Goal: Task Accomplishment & Management: Manage account settings

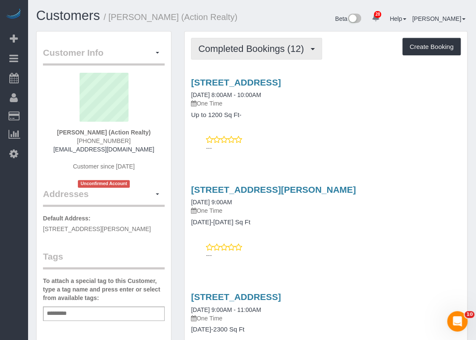
click at [313, 56] on button "Completed Bookings (12)" at bounding box center [256, 49] width 131 height 22
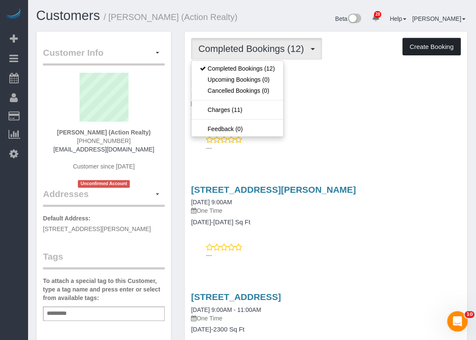
click at [447, 47] on button "Create Booking" at bounding box center [432, 47] width 58 height 18
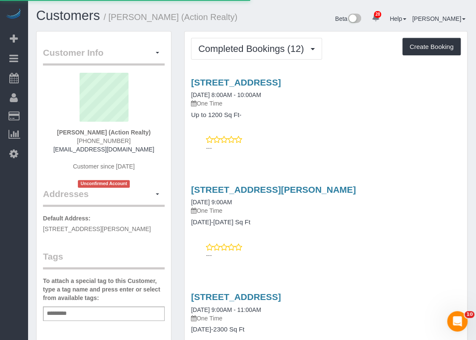
select select "[GEOGRAPHIC_DATA]"
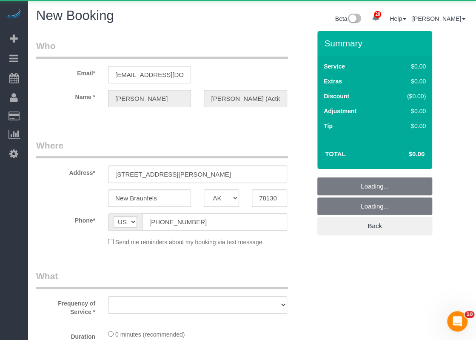
select select "object:6049"
select select "3"
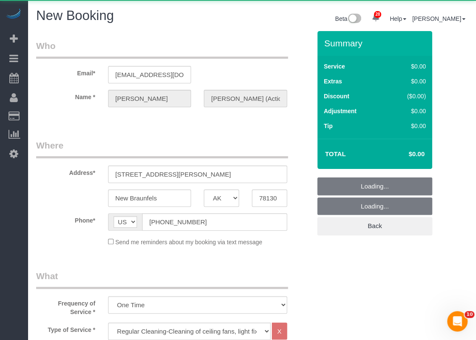
select select "object:6119"
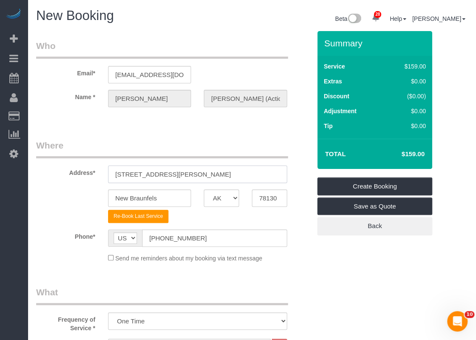
drag, startPoint x: 229, startPoint y: 175, endPoint x: 102, endPoint y: 170, distance: 126.5
click at [102, 170] on div "3011 Douglas Fir Dr" at bounding box center [198, 174] width 192 height 17
paste input "941 W Summit Ave, San Antonio, TX 78201"
drag, startPoint x: 174, startPoint y: 175, endPoint x: 207, endPoint y: 172, distance: 33.3
click at [207, 172] on input "941 W Summit Ave, San Antonio, TX 78201" at bounding box center [197, 174] width 179 height 17
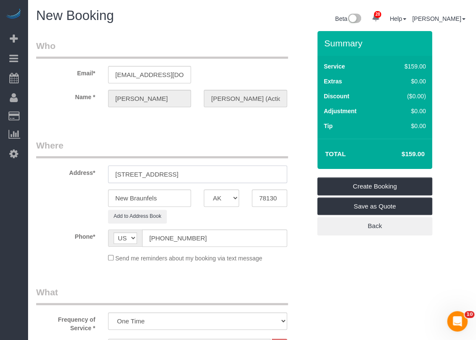
type input "941 W Summit Ave, , TX 78201"
drag, startPoint x: 175, startPoint y: 197, endPoint x: 83, endPoint y: 189, distance: 92.3
click at [83, 189] on div "New Braunfels AK AL AR AZ CA CO CT DC DE FL GA HI IA ID IL IN KS KY LA MA MD ME…" at bounding box center [174, 197] width 288 height 17
paste input "San Antonio"
type input "San Antonio"
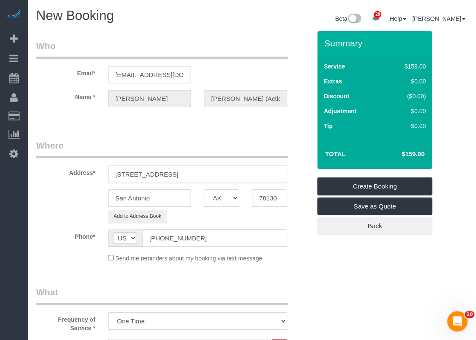
drag, startPoint x: 215, startPoint y: 175, endPoint x: 187, endPoint y: 175, distance: 28.1
click at [187, 175] on input "941 W Summit Ave, , TX 78201" at bounding box center [197, 174] width 179 height 17
type input "941 W Summit Ave, , TX"
drag, startPoint x: 280, startPoint y: 199, endPoint x: 179, endPoint y: 177, distance: 103.2
click at [179, 177] on sui-booking-address "Address* 941 W Summit Ave, , TX San Antonio AK AL AR AZ CA CO CT DC DE FL GA HI…" at bounding box center [173, 181] width 275 height 84
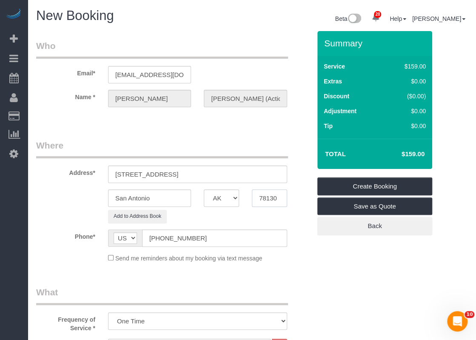
paste input "201"
type input "78201"
drag, startPoint x: 206, startPoint y: 177, endPoint x: 170, endPoint y: 172, distance: 36.5
click at [170, 172] on input "941 W Summit Ave, , TX" at bounding box center [197, 174] width 179 height 17
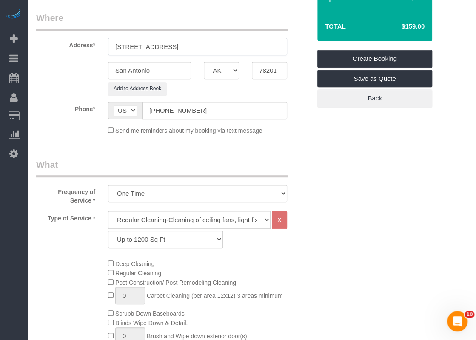
type input "941 W Summit Ave"
drag, startPoint x: 216, startPoint y: 218, endPoint x: 189, endPoint y: 222, distance: 27.1
click at [216, 218] on select "Regular Cleaning-Cleaning of ceiling fans, light fixtures, windowsills, dust ba…" at bounding box center [189, 219] width 163 height 17
select select "4"
click at [108, 211] on select "Regular Cleaning-Cleaning of ceiling fans, light fixtures, windowsills, dust ba…" at bounding box center [189, 219] width 163 height 17
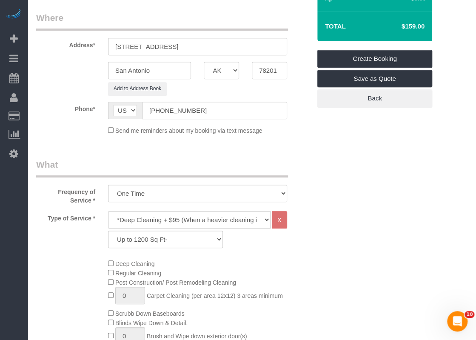
click at [305, 274] on div "Deep Cleaning Regular Cleaning Post Construction/ Post Remodeling Cleaning 0 Ca…" at bounding box center [210, 330] width 216 height 143
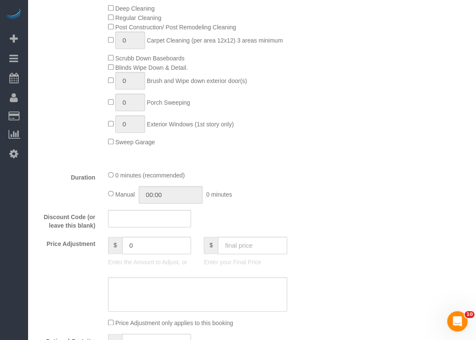
scroll to position [511, 0]
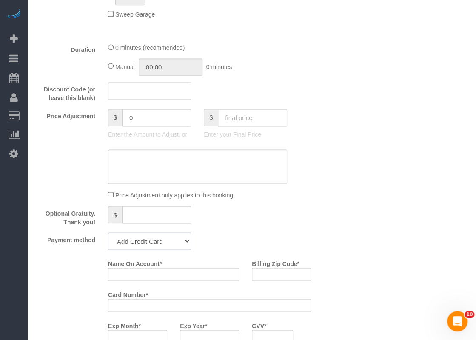
click at [181, 246] on select "Add Credit Card Cash Check Paypal" at bounding box center [149, 240] width 83 height 17
select select "string:check"
click at [108, 233] on select "Add Credit Card Cash Check Paypal" at bounding box center [149, 240] width 83 height 17
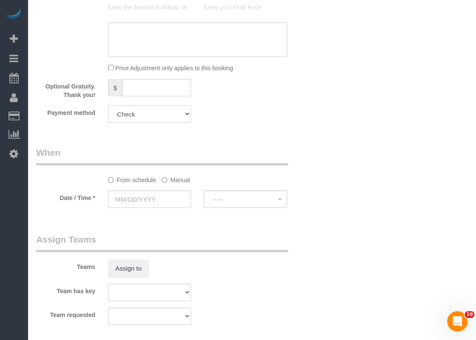
scroll to position [638, 0]
click at [172, 207] on input "text" at bounding box center [149, 198] width 83 height 17
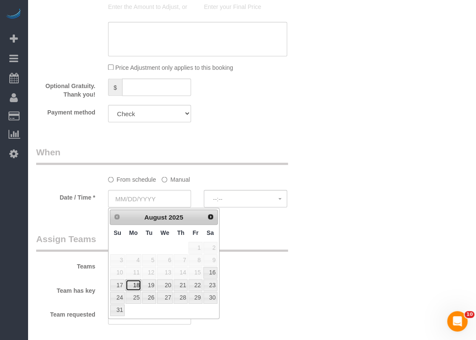
click at [135, 281] on link "18" at bounding box center [134, 284] width 16 height 11
type input "08/18/2025"
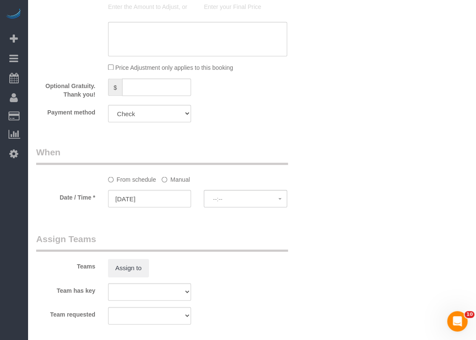
click at [256, 181] on div "From schedule Manual" at bounding box center [198, 177] width 192 height 11
click at [251, 193] on button "--:--" at bounding box center [245, 198] width 83 height 17
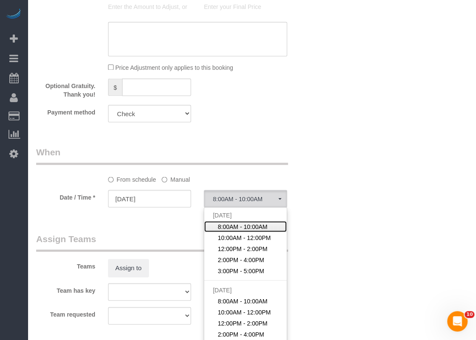
click at [232, 226] on span "8:00AM - 10:00AM" at bounding box center [243, 226] width 50 height 9
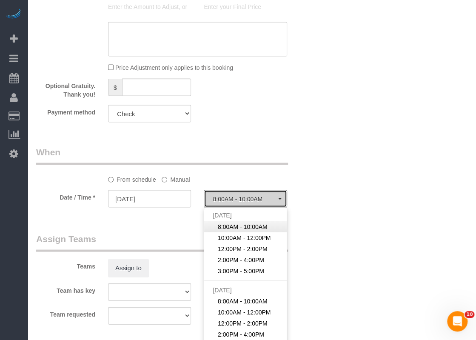
select select "spot93"
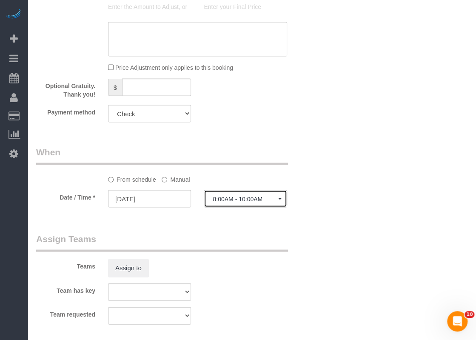
scroll to position [809, 0]
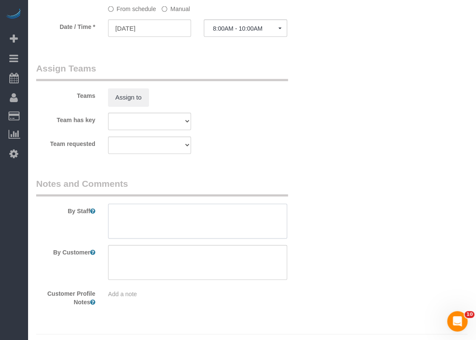
click at [152, 222] on textarea at bounding box center [197, 221] width 179 height 35
paste textarea "Lock box 3520 on Front door."
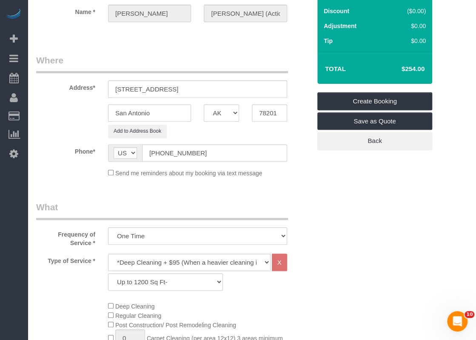
scroll to position [0, 0]
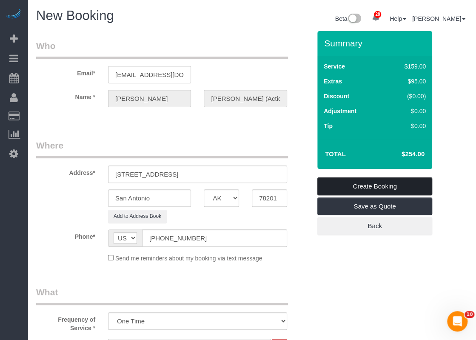
type textarea "Lock box 3520 on Front door."
click at [385, 186] on link "Create Booking" at bounding box center [375, 186] width 115 height 18
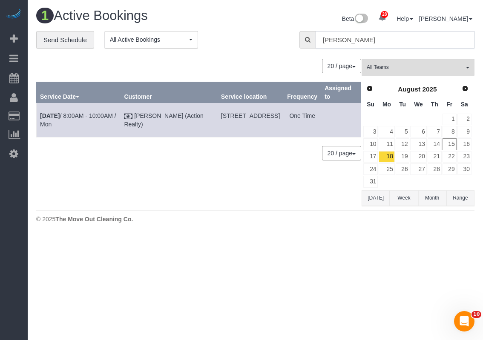
click at [378, 40] on input "sara haus" at bounding box center [394, 39] width 159 height 17
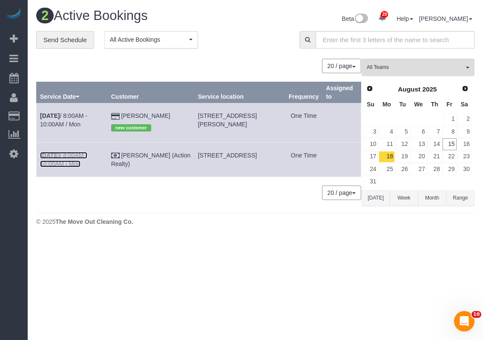
click at [87, 154] on link "Aug 18th / 8:00AM - 10:00AM / Mon" at bounding box center [63, 159] width 47 height 15
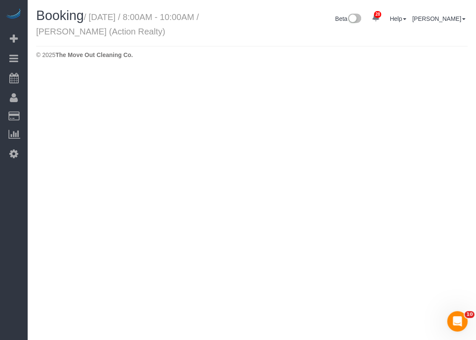
select select "[GEOGRAPHIC_DATA]"
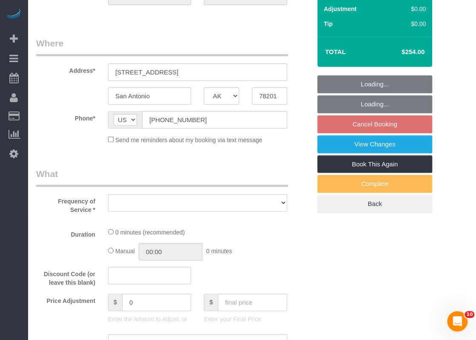
select select "object:6548"
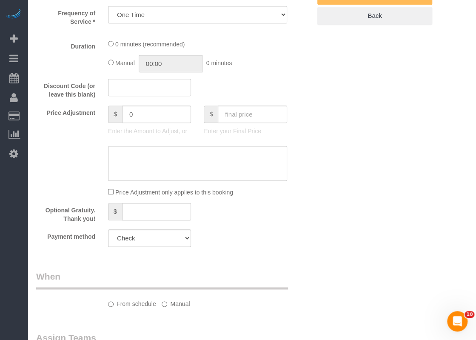
select select "3"
select select "spot118"
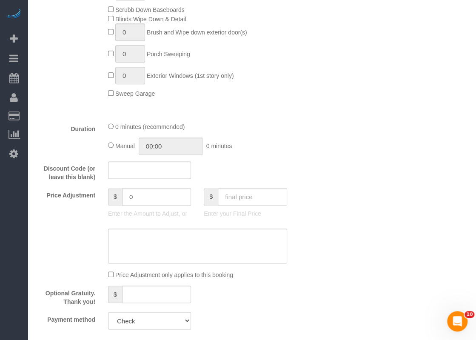
select select "object:6623"
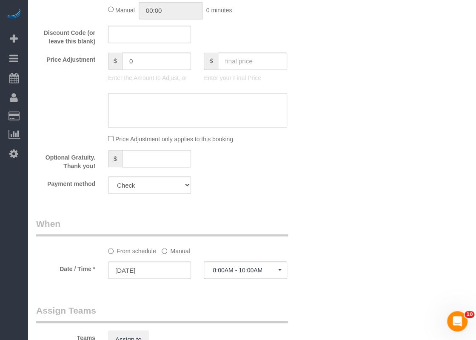
scroll to position [638, 0]
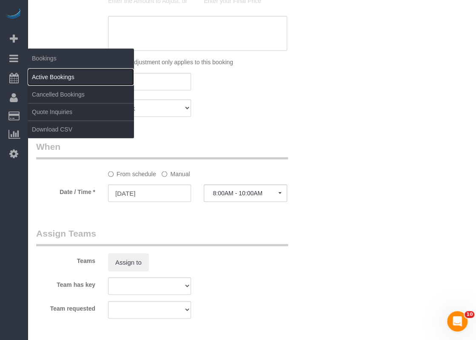
click at [45, 73] on link "Active Bookings" at bounding box center [81, 77] width 106 height 17
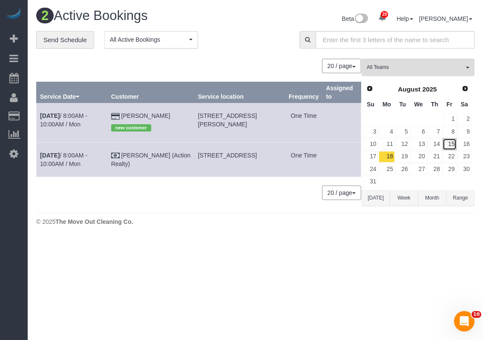
click at [449, 143] on link "15" at bounding box center [449, 143] width 14 height 11
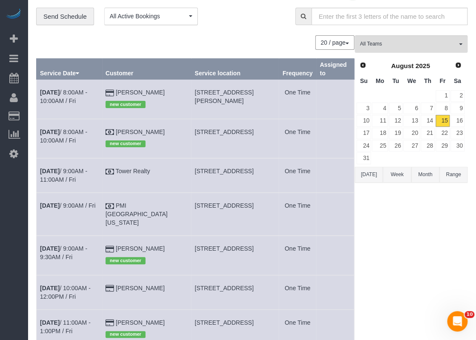
scroll to position [43, 0]
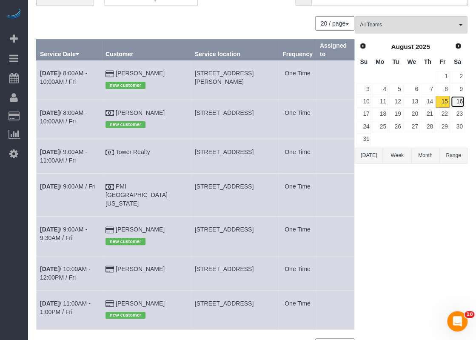
click at [461, 99] on link "16" at bounding box center [458, 101] width 14 height 11
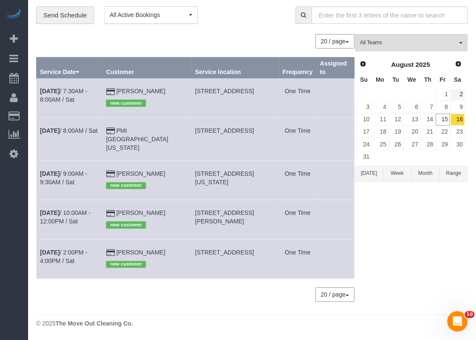
scroll to position [24, 0]
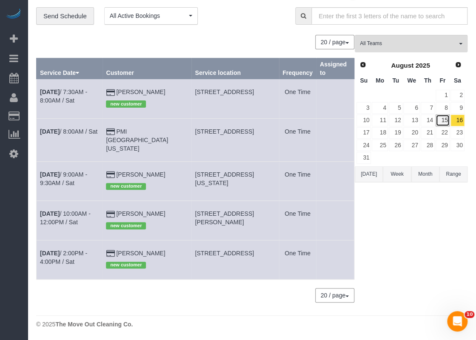
click at [439, 120] on link "15" at bounding box center [443, 119] width 14 height 11
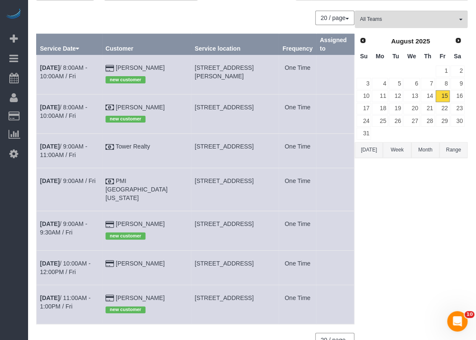
scroll to position [66, 0]
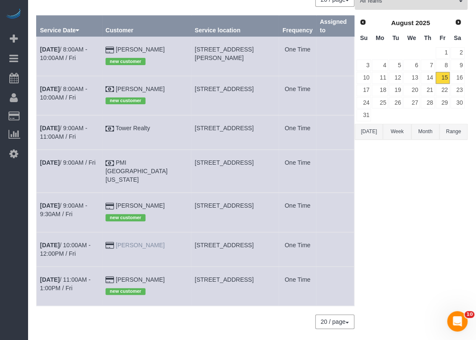
drag, startPoint x: 179, startPoint y: 235, endPoint x: 140, endPoint y: 235, distance: 38.7
click at [140, 235] on td "Somesh Toleti" at bounding box center [146, 249] width 89 height 34
copy link "Somesh Toleti"
drag, startPoint x: 187, startPoint y: 236, endPoint x: 204, endPoint y: 244, distance: 19.0
click at [204, 244] on td "7585 Ravenhill Dr, Frisco, TX 75035" at bounding box center [235, 249] width 88 height 34
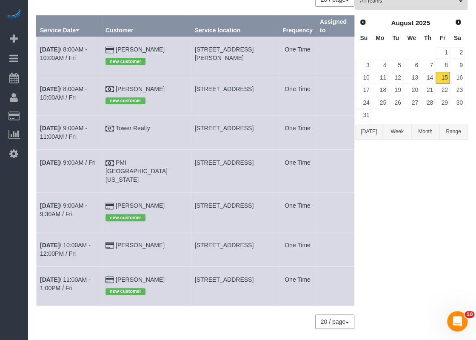
copy span "7585 Ravenhill Dr, Frisco, TX 75035"
drag, startPoint x: 174, startPoint y: 195, endPoint x: 140, endPoint y: 195, distance: 34.1
click at [140, 195] on td "Mary Riddle new customer" at bounding box center [146, 212] width 89 height 39
copy link "Mary Riddle"
click at [60, 202] on b "Aug 15th" at bounding box center [50, 205] width 20 height 7
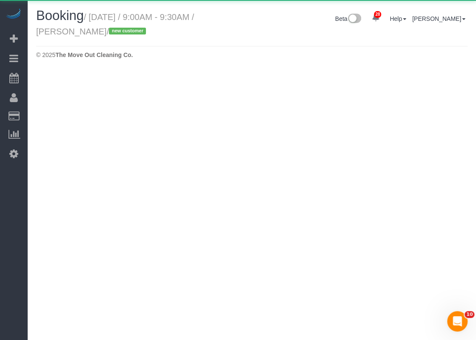
select select "[GEOGRAPHIC_DATA]"
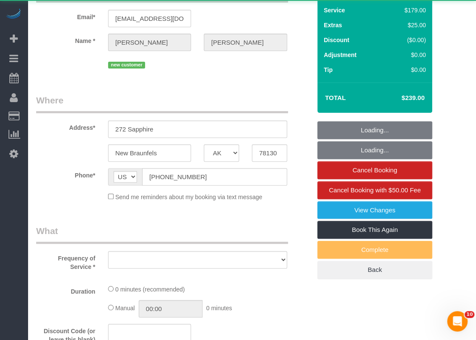
select select "object:7627"
select select "string:fspay-feb76df1-abea-4af4-8a2e-ed5c2d09acff"
select select "3"
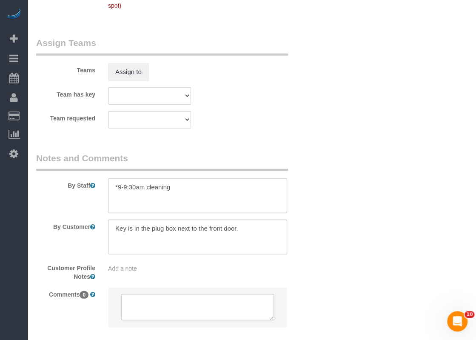
scroll to position [960, 0]
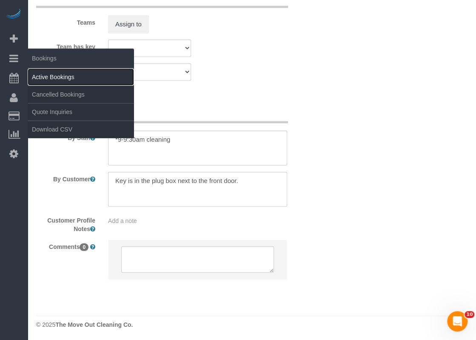
click at [42, 74] on link "Active Bookings" at bounding box center [81, 77] width 106 height 17
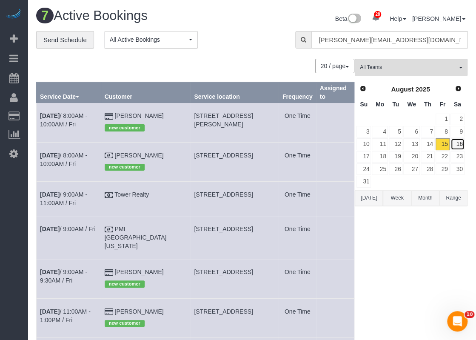
click at [455, 144] on link "16" at bounding box center [458, 143] width 14 height 11
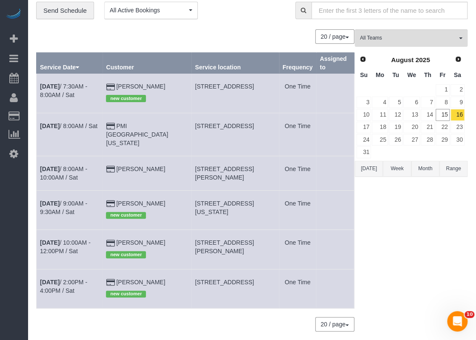
scroll to position [43, 0]
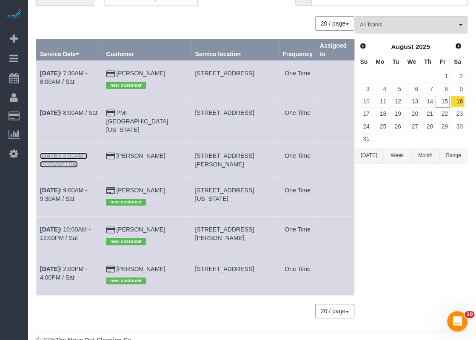
click at [60, 156] on b "[DATE]" at bounding box center [50, 155] width 20 height 7
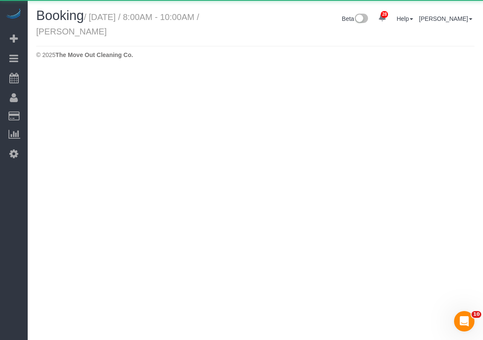
select select "[GEOGRAPHIC_DATA]"
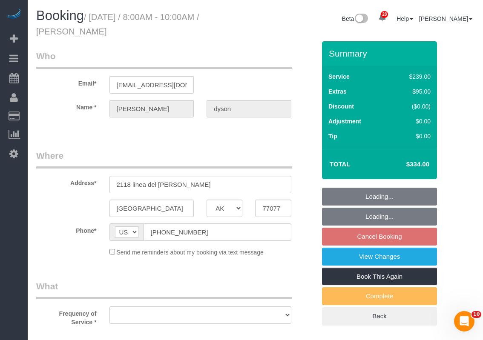
select select "object:8434"
select select "string:fspay-0bc02c3b-257a-45c5-bfae-ba504da11318"
select select "3"
select select "object:8512"
select select "spot164"
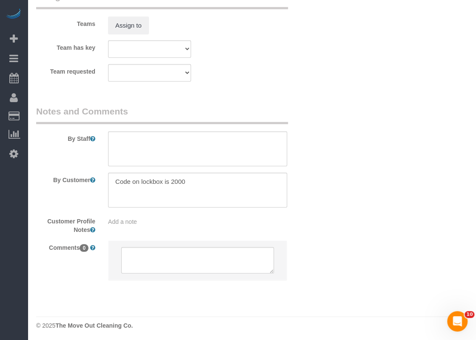
scroll to position [885, 0]
click at [149, 140] on textarea at bounding box center [197, 148] width 179 height 35
paste textarea "[PERSON_NAME]"
paste textarea "832-794-3718"
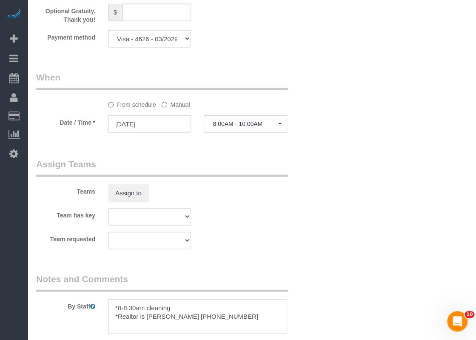
scroll to position [715, 0]
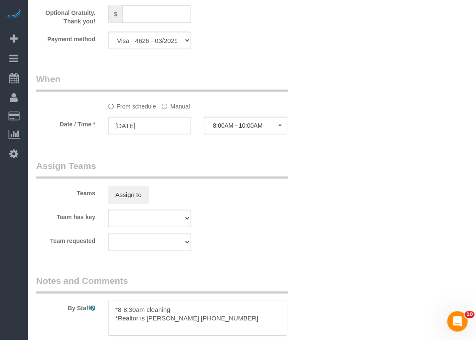
type textarea "*8-8:30am cleaning *Realtor is Kathleen Stimson 832-794-3718"
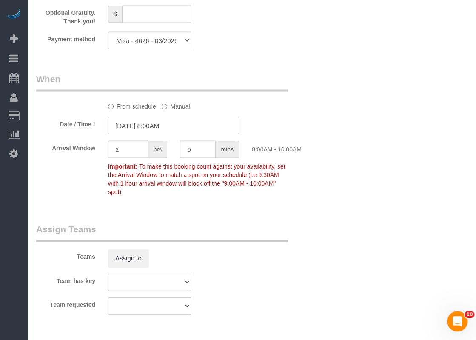
click at [169, 125] on input "08/16/2025 8:00AM" at bounding box center [173, 125] width 131 height 17
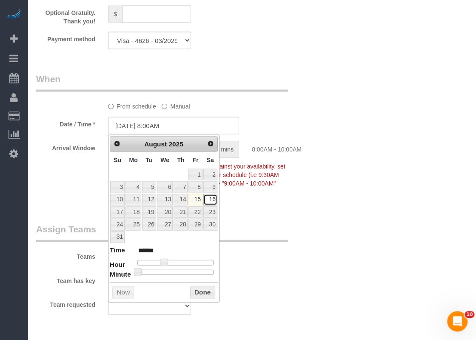
click at [211, 198] on link "16" at bounding box center [210, 199] width 14 height 11
click at [119, 210] on link "17" at bounding box center [117, 211] width 14 height 11
type input "08/17/2025 8:00AM"
click at [196, 290] on button "Done" at bounding box center [202, 293] width 25 height 14
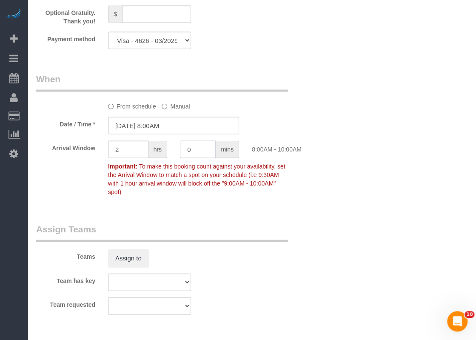
click at [202, 155] on input "0" at bounding box center [198, 149] width 36 height 17
type input "30"
click at [138, 151] on input "2" at bounding box center [128, 149] width 40 height 17
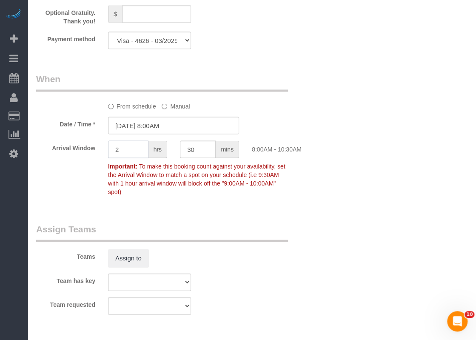
click at [138, 151] on input "2" at bounding box center [128, 149] width 40 height 17
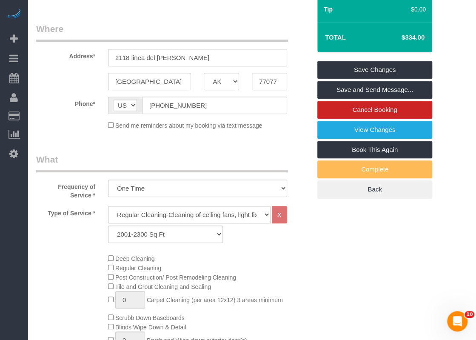
scroll to position [77, 0]
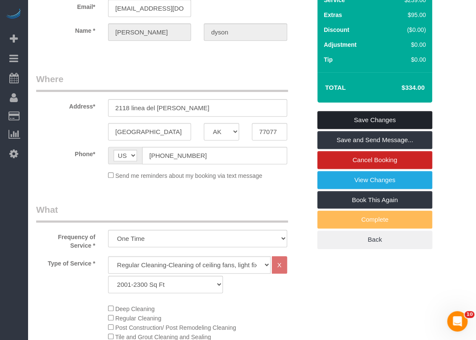
click at [352, 119] on link "Save Changes" at bounding box center [375, 120] width 115 height 18
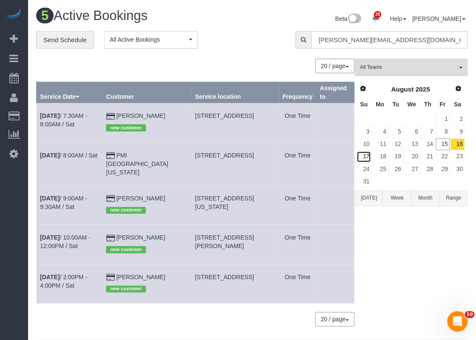
click at [363, 153] on link "17" at bounding box center [364, 156] width 14 height 11
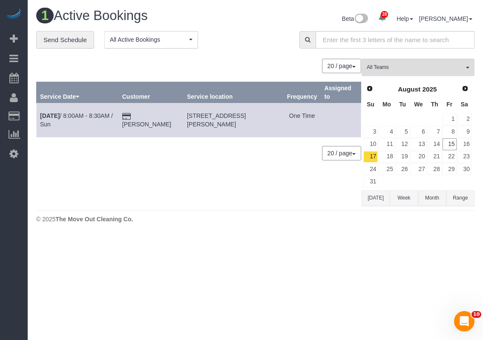
drag, startPoint x: 217, startPoint y: 130, endPoint x: 183, endPoint y: 119, distance: 35.5
click at [183, 119] on td "2118 Linea Del Pino, Houston, TX 77077" at bounding box center [233, 120] width 100 height 34
copy span "2118 Linea Del Pino, Houston, TX 77077"
click at [448, 142] on link "15" at bounding box center [449, 143] width 14 height 11
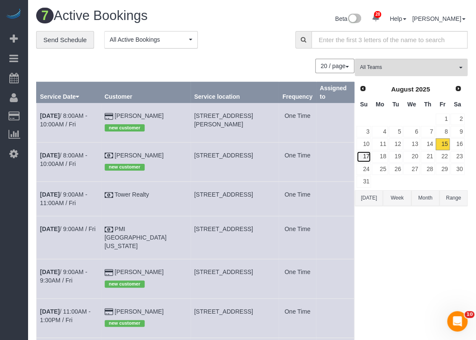
click at [366, 156] on link "17" at bounding box center [364, 156] width 14 height 11
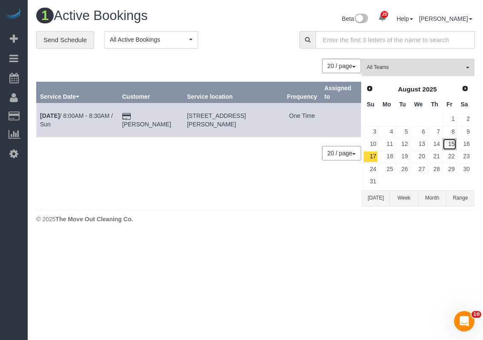
click at [452, 141] on link "15" at bounding box center [449, 143] width 14 height 11
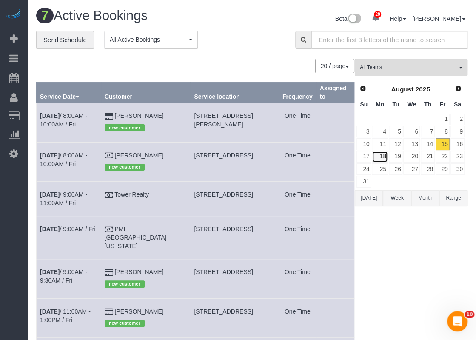
click at [385, 160] on link "18" at bounding box center [380, 156] width 16 height 11
click at [371, 154] on link "17" at bounding box center [364, 156] width 14 height 11
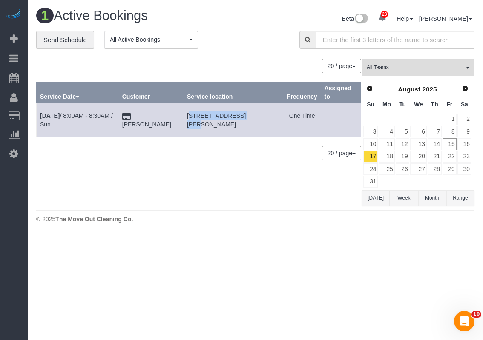
drag, startPoint x: 180, startPoint y: 116, endPoint x: 237, endPoint y: 114, distance: 56.2
click at [237, 114] on td "2118 Linea Del Pino, Houston, TX 77077" at bounding box center [233, 120] width 100 height 34
copy span "2118 Linea Del Pino"
click at [84, 115] on link "Aug 17th / 8:00AM - 8:30AM / Sun" at bounding box center [76, 119] width 73 height 15
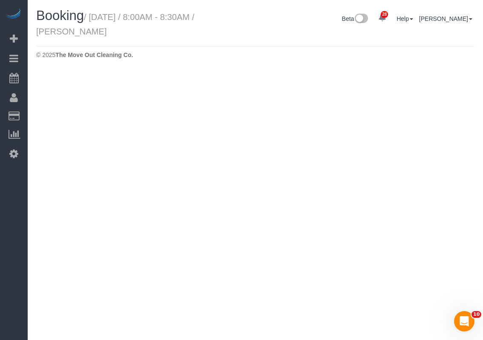
select select "[GEOGRAPHIC_DATA]"
select select "3"
select select "string:fspay-0bc02c3b-257a-45c5-bfae-ba504da11318"
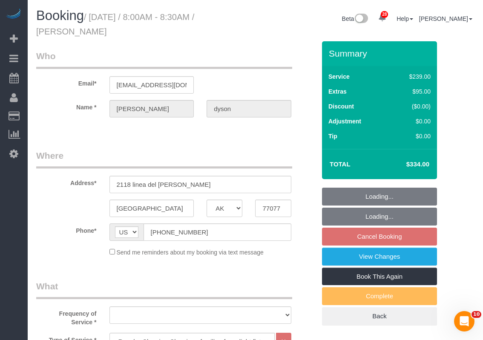
select select "object:9310"
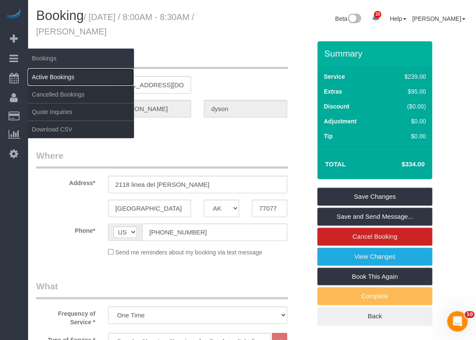
click at [32, 72] on link "Active Bookings" at bounding box center [81, 77] width 106 height 17
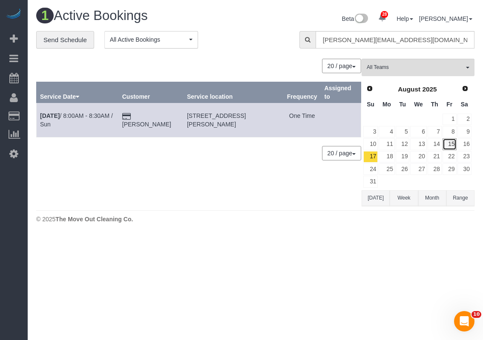
click at [448, 143] on link "15" at bounding box center [449, 143] width 14 height 11
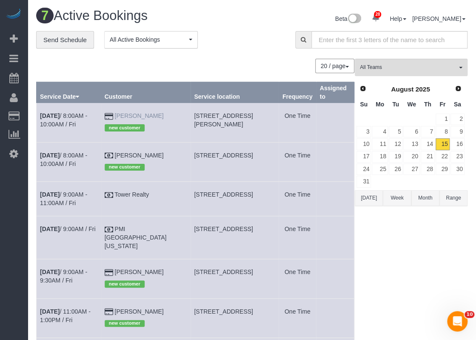
drag, startPoint x: 175, startPoint y: 112, endPoint x: 138, endPoint y: 114, distance: 36.2
click at [138, 114] on td "Tara Durham new customer" at bounding box center [146, 122] width 90 height 39
copy link "Tara Durham"
drag, startPoint x: 185, startPoint y: 113, endPoint x: 238, endPoint y: 113, distance: 53.2
click at [238, 113] on td "7292 Williamson Rd, Dallas, TX 75214" at bounding box center [235, 122] width 88 height 39
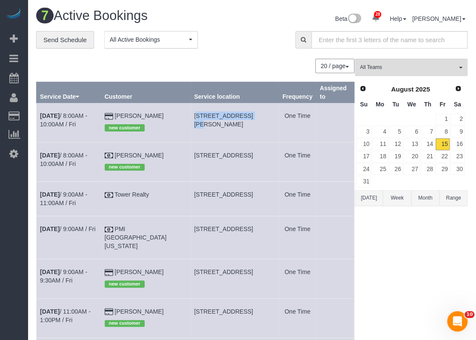
copy span "7292 Williamson Rd"
click at [85, 113] on link "Aug 15th / 8:00AM - 10:00AM / Fri" at bounding box center [63, 119] width 47 height 15
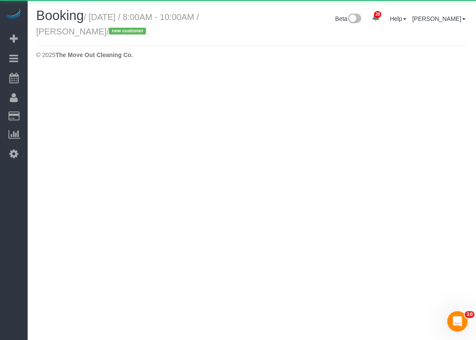
select select "[GEOGRAPHIC_DATA]"
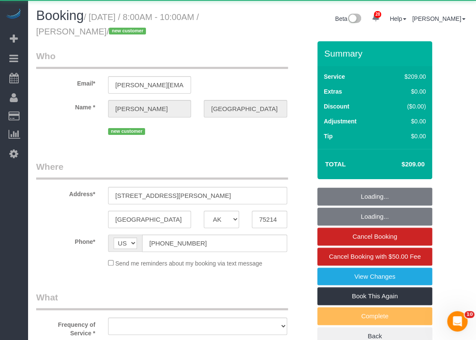
select select "object:10152"
select select "string:fspay-36667892-fdd2-44ab-aaf4-1bed11697ad0"
select select "3"
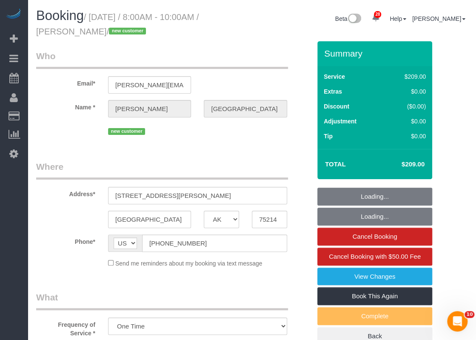
select select "spot214"
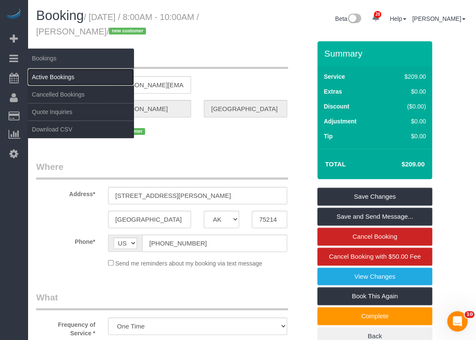
click at [32, 75] on link "Active Bookings" at bounding box center [81, 77] width 106 height 17
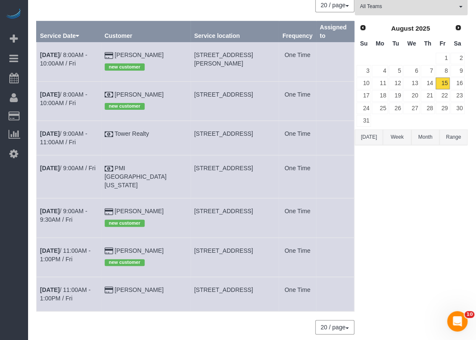
scroll to position [42, 0]
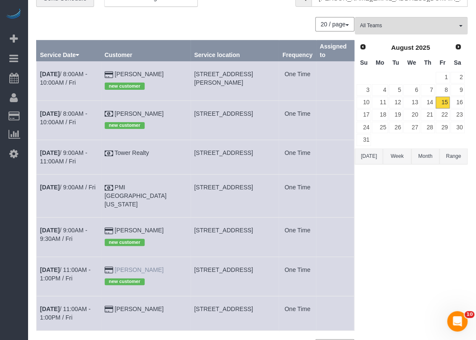
drag, startPoint x: 174, startPoint y: 258, endPoint x: 138, endPoint y: 261, distance: 35.9
click at [138, 261] on td "Jamie Moore new customer" at bounding box center [146, 276] width 90 height 39
copy link "Jamie Moore"
click at [91, 266] on link "Aug 15th / 11:00AM - 1:00PM / Fri" at bounding box center [65, 273] width 51 height 15
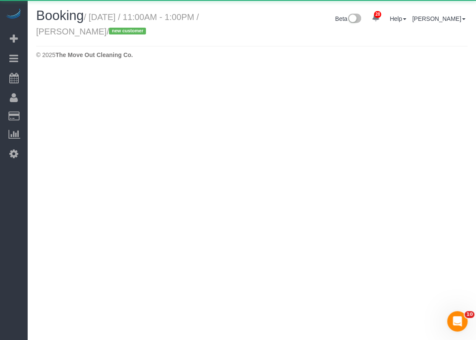
select select "[GEOGRAPHIC_DATA]"
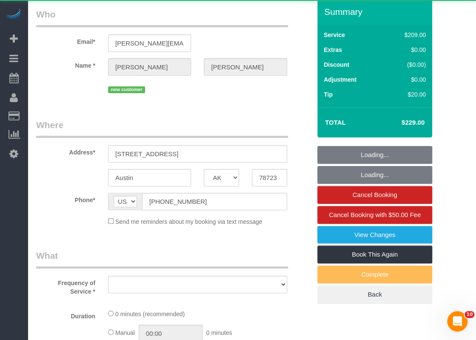
select select "object:10932"
select select "string:fspay-b764e70e-b3b5-49d8-b09c-9218118eb629"
select select "3"
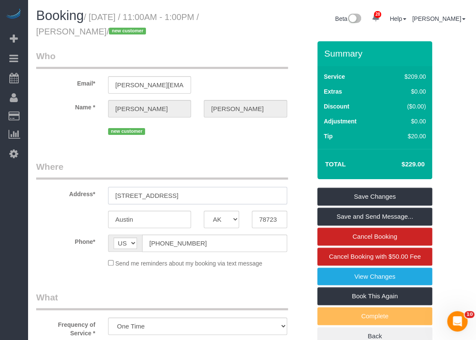
click at [192, 199] on input "4808 Springdale Rd" at bounding box center [197, 195] width 179 height 17
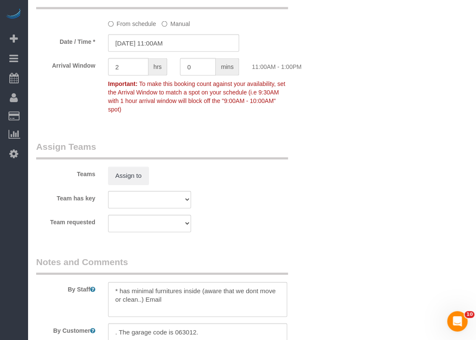
scroll to position [960, 0]
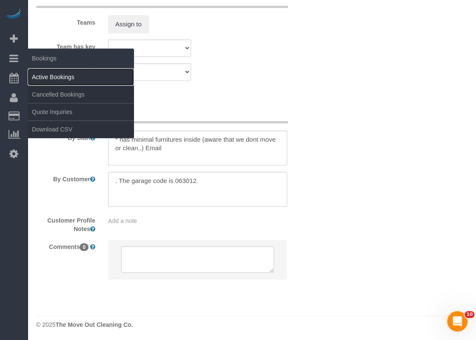
click at [52, 74] on link "Active Bookings" at bounding box center [81, 77] width 106 height 17
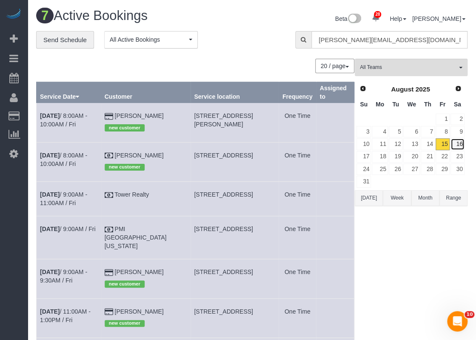
click at [462, 140] on link "16" at bounding box center [458, 143] width 14 height 11
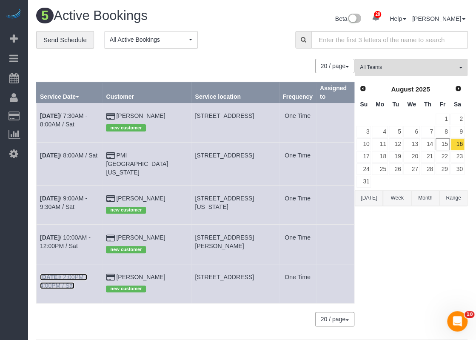
click at [87, 276] on link "Aug 16th / 2:00PM - 4:00PM / Sat" at bounding box center [63, 281] width 47 height 15
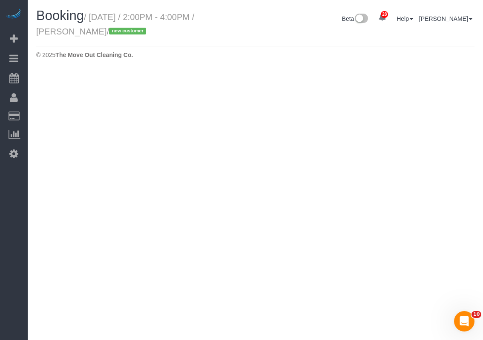
select select "[GEOGRAPHIC_DATA]"
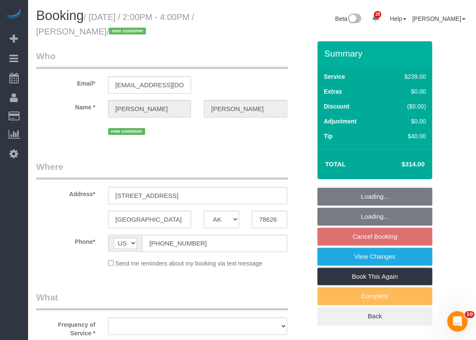
select select "string:fspay-1f9c497d-503e-4186-9d9e-764f8736d2d5"
select select "object:11819"
select select "spot259"
select select "object:11881"
select select "3"
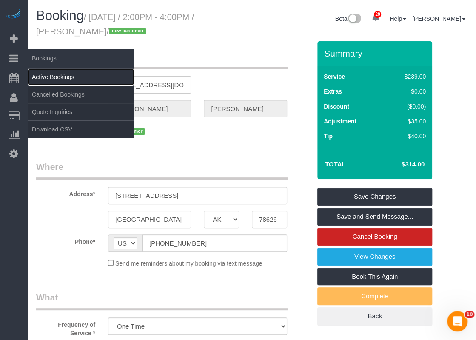
click at [32, 69] on link "Active Bookings" at bounding box center [81, 77] width 106 height 17
click at [35, 72] on link "Active Bookings" at bounding box center [81, 77] width 106 height 17
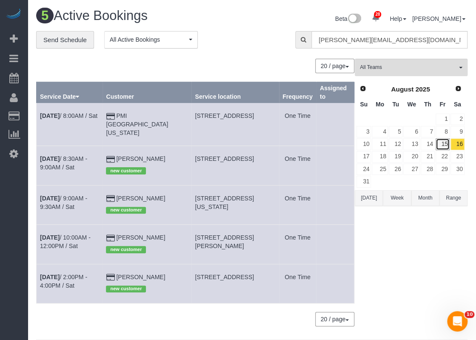
click at [443, 146] on link "15" at bounding box center [443, 143] width 14 height 11
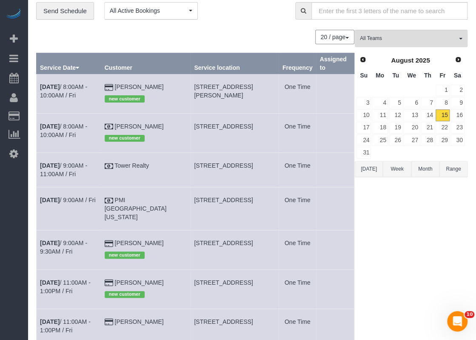
scroll to position [43, 0]
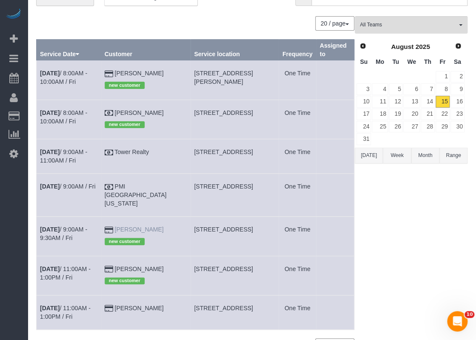
drag, startPoint x: 172, startPoint y: 219, endPoint x: 138, endPoint y: 220, distance: 33.7
click at [138, 220] on td "Mary Riddle new customer" at bounding box center [146, 236] width 90 height 39
copy link "Mary Riddle"
drag, startPoint x: 185, startPoint y: 221, endPoint x: 221, endPoint y: 222, distance: 36.6
click at [221, 222] on td "272 Sapphire, New Braunfels, TX 78130" at bounding box center [235, 236] width 88 height 39
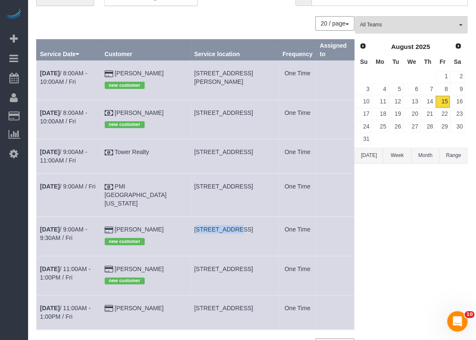
copy span "272 Sapphire"
click at [87, 226] on link "Aug 15th / 9:00AM - 9:30AM / Fri" at bounding box center [63, 233] width 47 height 15
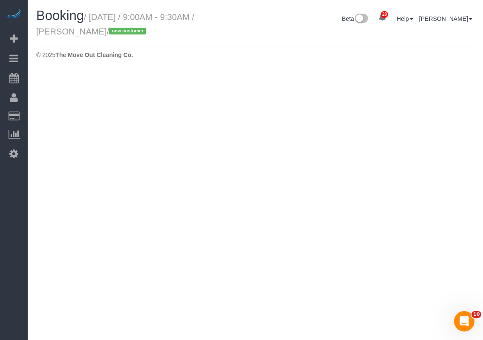
select select "[GEOGRAPHIC_DATA]"
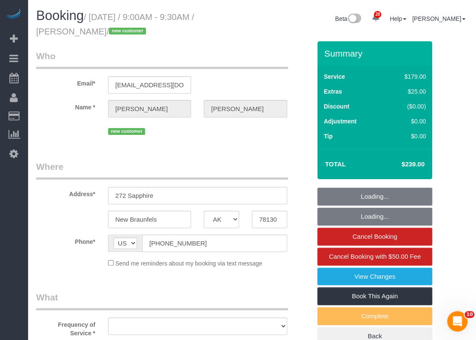
select select "string:fspay-feb76df1-abea-4af4-8a2e-ed5c2d09acff"
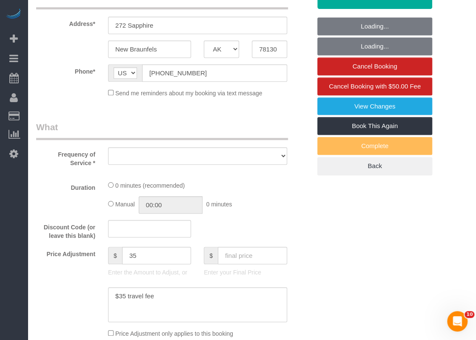
select select "object:12697"
select select "3"
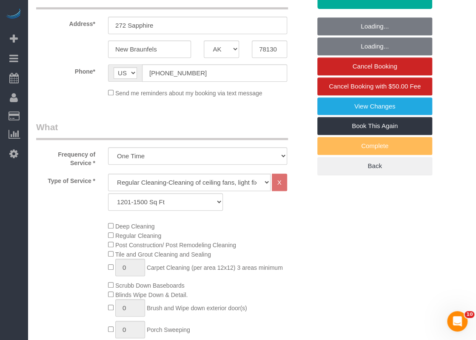
select select "object:12784"
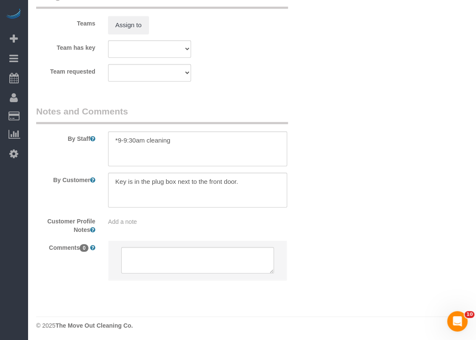
scroll to position [960, 0]
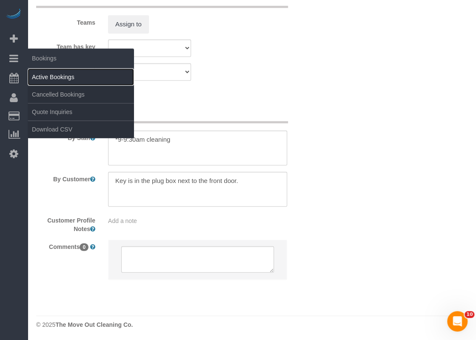
click at [32, 72] on link "Active Bookings" at bounding box center [81, 77] width 106 height 17
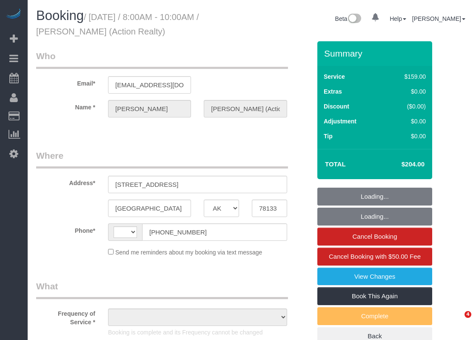
select select "[GEOGRAPHIC_DATA]"
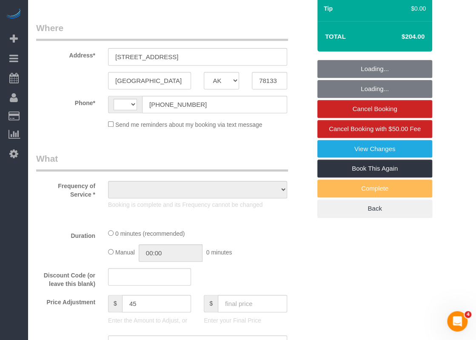
select select "string:[GEOGRAPHIC_DATA]"
select select "object:791"
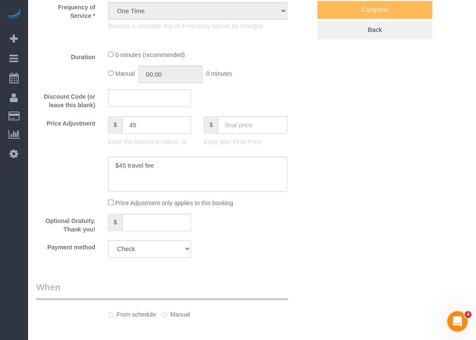
select select "spot1"
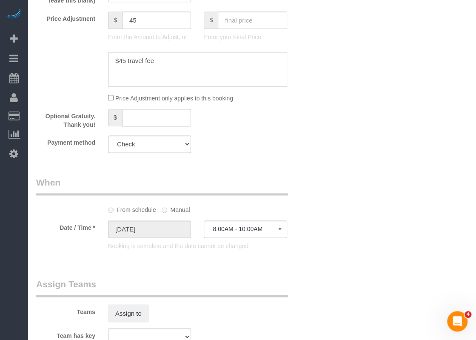
select select "3"
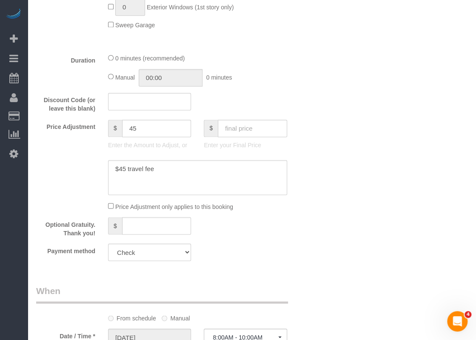
select select "object:871"
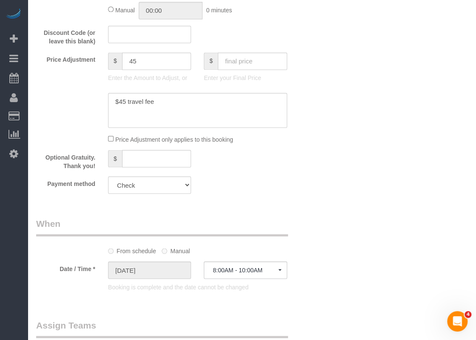
scroll to position [596, 0]
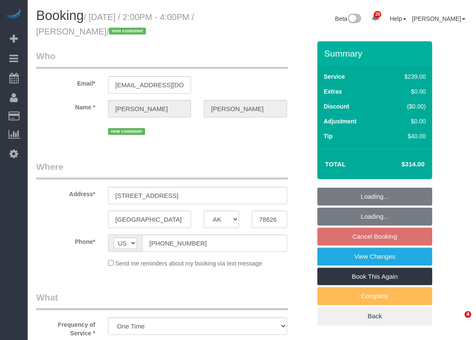
select select "[GEOGRAPHIC_DATA]"
select select "3"
select select "spot4"
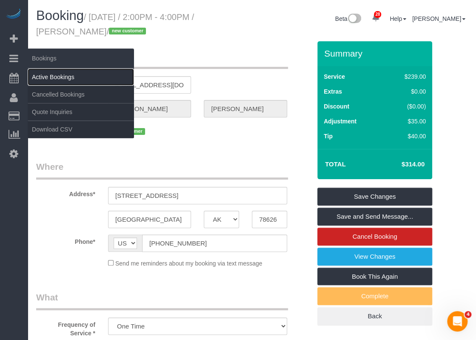
click at [41, 74] on link "Active Bookings" at bounding box center [81, 77] width 106 height 17
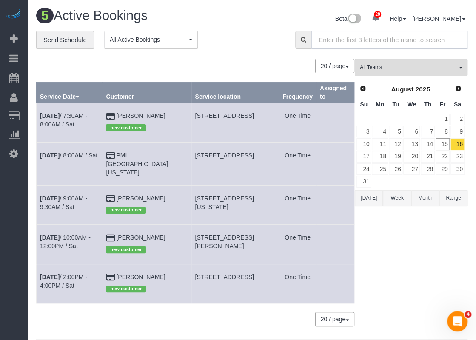
click at [338, 47] on input "text" at bounding box center [390, 39] width 156 height 17
paste input "[PERSON_NAME]"
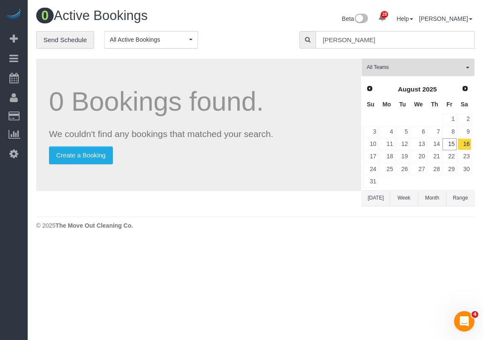
click at [345, 40] on input "[PERSON_NAME]" at bounding box center [394, 39] width 159 height 17
drag, startPoint x: 348, startPoint y: 38, endPoint x: 335, endPoint y: 38, distance: 12.8
click at [335, 38] on input "[PERSON_NAME]" at bounding box center [394, 39] width 159 height 17
drag, startPoint x: 393, startPoint y: 40, endPoint x: 243, endPoint y: 36, distance: 150.3
click at [243, 36] on div "**********" at bounding box center [255, 44] width 451 height 26
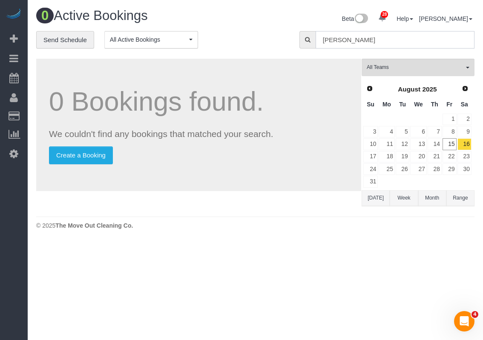
paste input "[PERSON_NAME][EMAIL_ADDRESS][DOMAIN_NAME]"
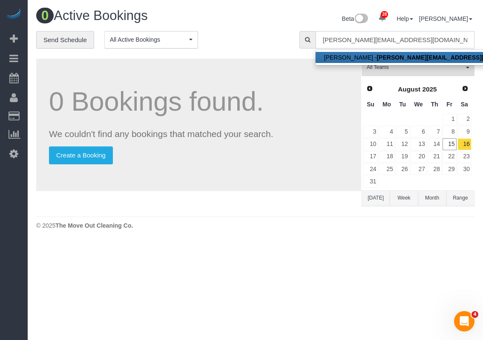
type input "[PERSON_NAME][EMAIL_ADDRESS][DOMAIN_NAME]"
click at [393, 56] on strong "[PERSON_NAME][EMAIL_ADDRESS][DOMAIN_NAME]" at bounding box center [453, 57] width 154 height 7
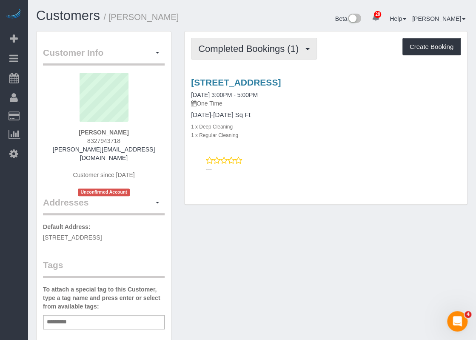
click at [306, 48] on span "button" at bounding box center [308, 49] width 4 height 2
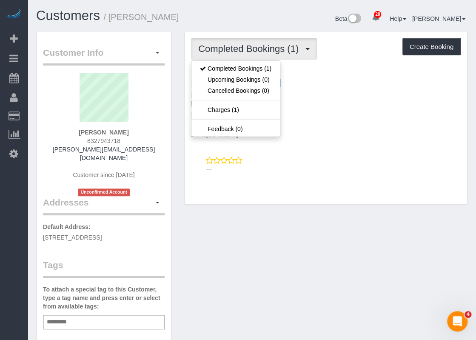
click at [306, 48] on span "button" at bounding box center [308, 49] width 4 height 2
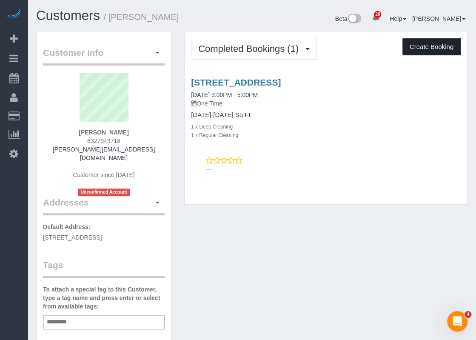
click at [420, 48] on button "Create Booking" at bounding box center [432, 47] width 58 height 18
select select "[GEOGRAPHIC_DATA]"
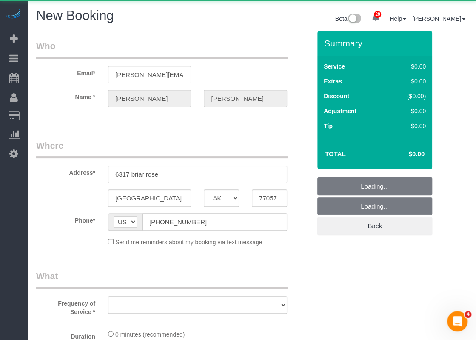
select select "string:fspay-4d4295ca-be4a-4174-9b9f-6a0bc785c419"
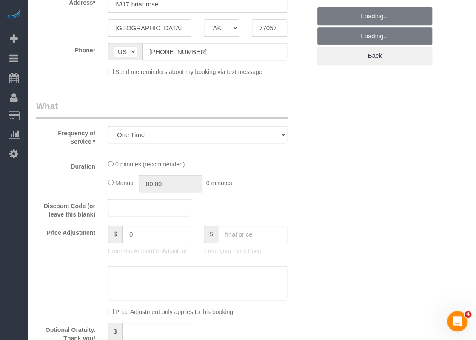
select select "object:1828"
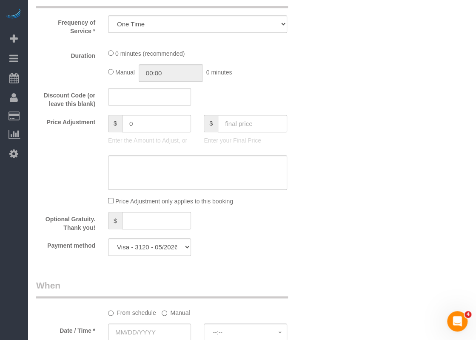
select select "3"
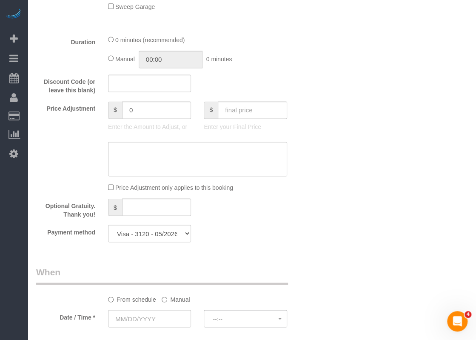
scroll to position [569, 0]
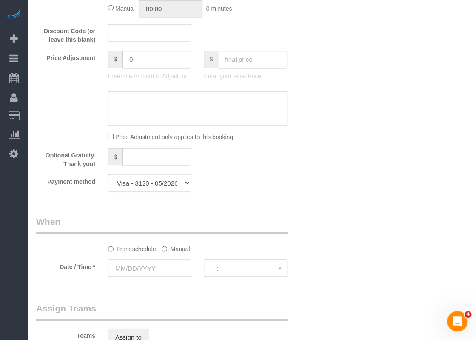
click at [183, 184] on select "Visa - 3120 - 05/2026 (Default) Add Credit Card ─────────────── Cash Check Payp…" at bounding box center [149, 182] width 83 height 17
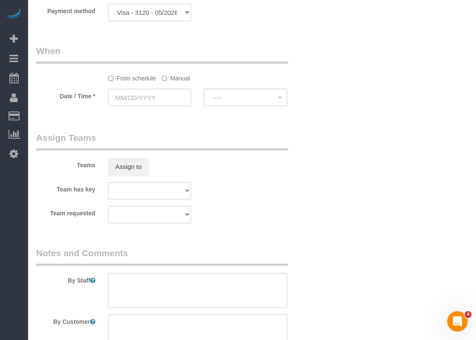
scroll to position [654, 0]
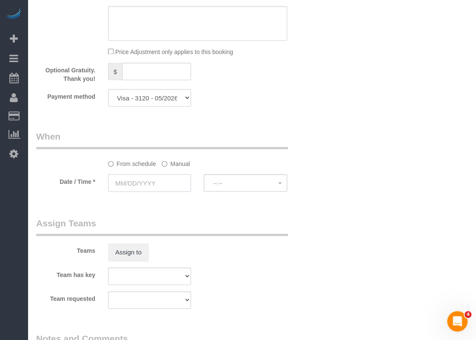
click at [163, 185] on input "text" at bounding box center [149, 182] width 83 height 17
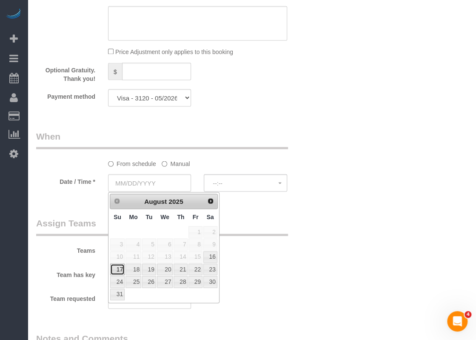
click at [116, 263] on link "17" at bounding box center [117, 268] width 14 height 11
type input "[DATE]"
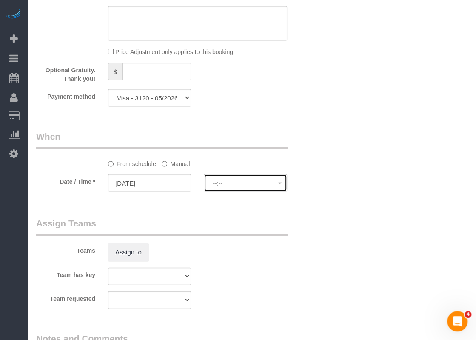
click at [222, 190] on button "--:--" at bounding box center [245, 182] width 83 height 17
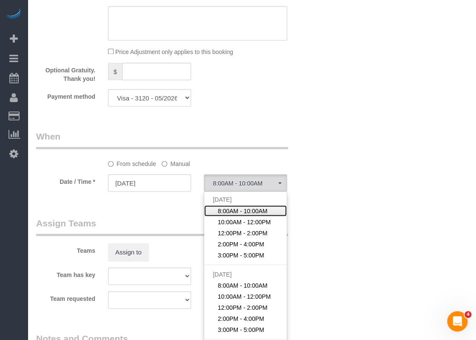
click at [222, 208] on span "8:00AM - 10:00AM" at bounding box center [243, 210] width 50 height 9
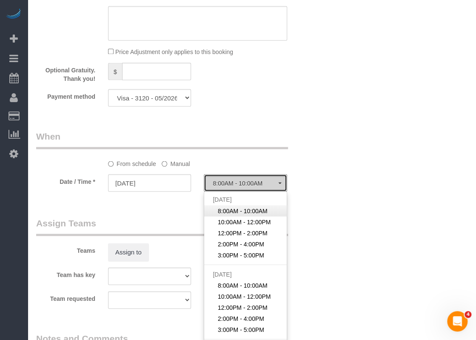
select select "spot26"
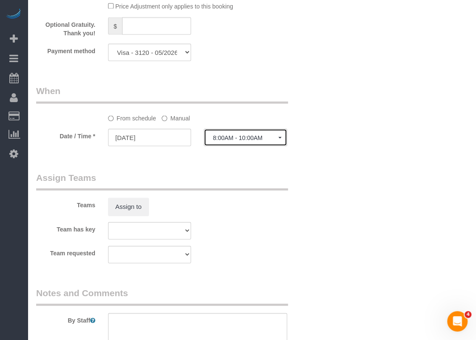
scroll to position [827, 0]
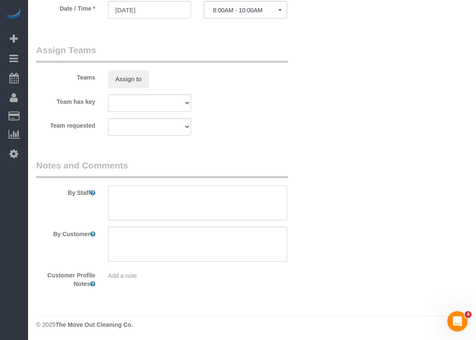
click at [197, 200] on textarea at bounding box center [197, 203] width 179 height 35
paste textarea "Yes, there is a combo lock on the front door. The code is 2000."
drag, startPoint x: 132, startPoint y: 191, endPoint x: 112, endPoint y: 195, distance: 20.4
click at [112, 195] on textarea at bounding box center [197, 203] width 179 height 35
click at [137, 200] on textarea at bounding box center [197, 203] width 179 height 35
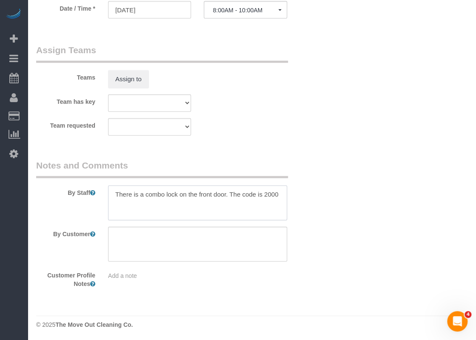
type textarea "There is a combo lock on the front door. The code is 2000"
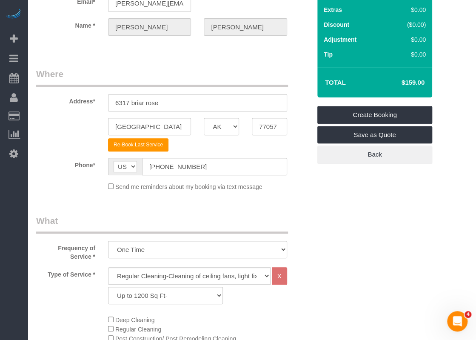
scroll to position [61, 0]
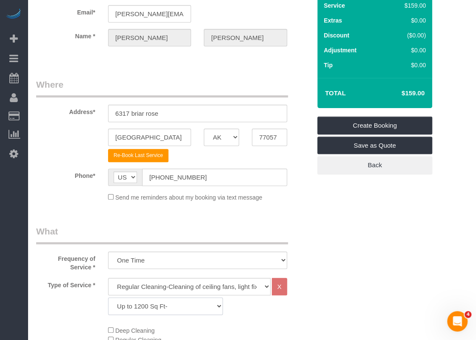
click at [170, 305] on select "Up to 1200 Sq Ft- [DATE]-[DATE] Sq Ft [DATE]-[DATE] Sq Ft [DATE]-[DATE] Sq Ft […" at bounding box center [165, 306] width 115 height 17
select select "62"
click at [108, 298] on select "Up to 1200 Sq Ft- [DATE]-[DATE] Sq Ft [DATE]-[DATE] Sq Ft [DATE]-[DATE] Sq Ft […" at bounding box center [165, 306] width 115 height 17
click at [169, 305] on select "Up to 1200 Sq Ft- [DATE]-[DATE] Sq Ft [DATE]-[DATE] Sq Ft [DATE]-[DATE] Sq Ft […" at bounding box center [165, 306] width 115 height 17
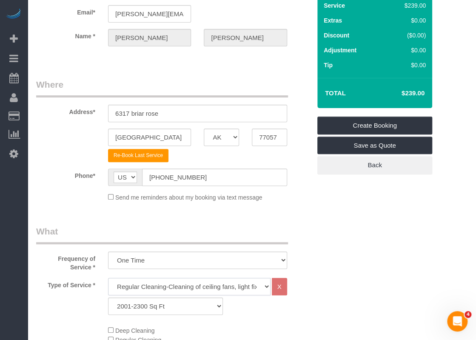
click at [169, 282] on select "Regular Cleaning-Cleaning of ceiling fans, light fixtures, windowsills, dust ba…" at bounding box center [189, 286] width 163 height 17
select select "4"
click at [108, 278] on select "Regular Cleaning-Cleaning of ceiling fans, light fixtures, windowsills, dust ba…" at bounding box center [189, 286] width 163 height 17
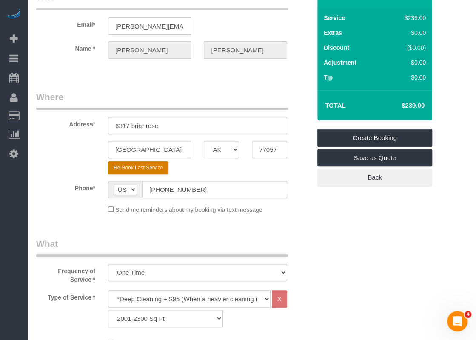
scroll to position [18, 0]
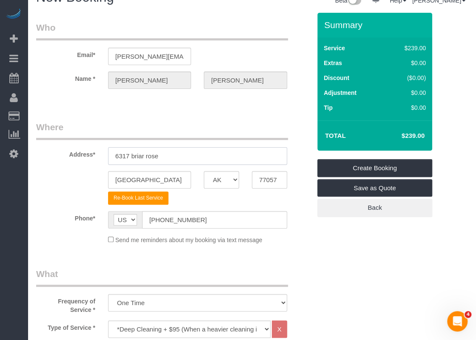
drag, startPoint x: 173, startPoint y: 152, endPoint x: 79, endPoint y: 152, distance: 94.1
click at [79, 152] on div "Address* 6317 briar rose" at bounding box center [174, 143] width 288 height 44
paste input "[STREET_ADDRESS][PERSON_NAME]"
drag, startPoint x: 240, startPoint y: 155, endPoint x: 219, endPoint y: 156, distance: 20.4
click at [219, 156] on input "[STREET_ADDRESS][PERSON_NAME]" at bounding box center [197, 155] width 179 height 17
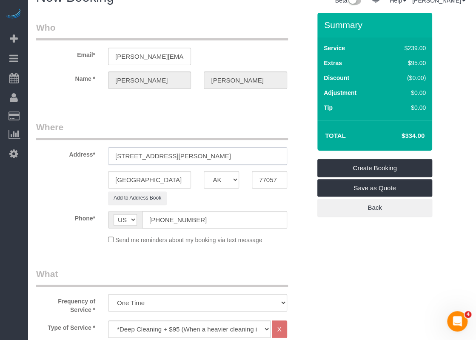
click at [232, 155] on input "[STREET_ADDRESS][PERSON_NAME]" at bounding box center [197, 155] width 179 height 17
click at [239, 156] on input "[STREET_ADDRESS][PERSON_NAME]" at bounding box center [197, 155] width 179 height 17
drag, startPoint x: 242, startPoint y: 156, endPoint x: 221, endPoint y: 155, distance: 20.9
click at [221, 155] on input "[STREET_ADDRESS][PERSON_NAME]" at bounding box center [197, 155] width 179 height 17
type input "[STREET_ADDRESS][PERSON_NAME]"
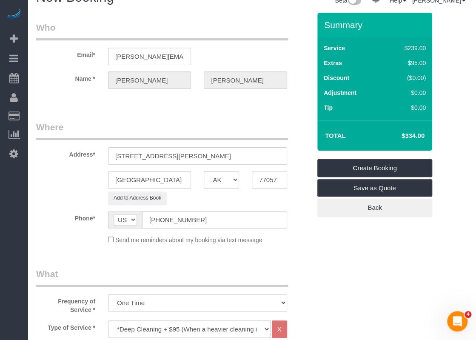
drag, startPoint x: 282, startPoint y: 176, endPoint x: 232, endPoint y: 175, distance: 49.4
click at [232, 175] on div "[GEOGRAPHIC_DATA] AK AL AR AZ CA CO CT DC DE [GEOGRAPHIC_DATA] [GEOGRAPHIC_DATA…" at bounding box center [174, 179] width 288 height 17
paste input "7"
type input "77077"
drag, startPoint x: 221, startPoint y: 154, endPoint x: 180, endPoint y: 155, distance: 41.3
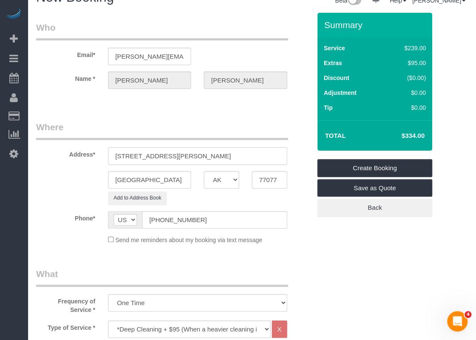
click at [180, 155] on input "[STREET_ADDRESS][PERSON_NAME]" at bounding box center [197, 155] width 179 height 17
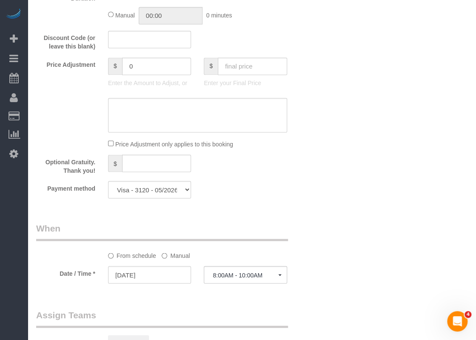
scroll to position [784, 0]
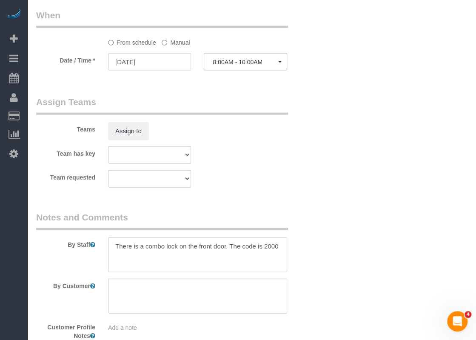
type input "[STREET_ADDRESS][PERSON_NAME]"
